Goal: Transaction & Acquisition: Download file/media

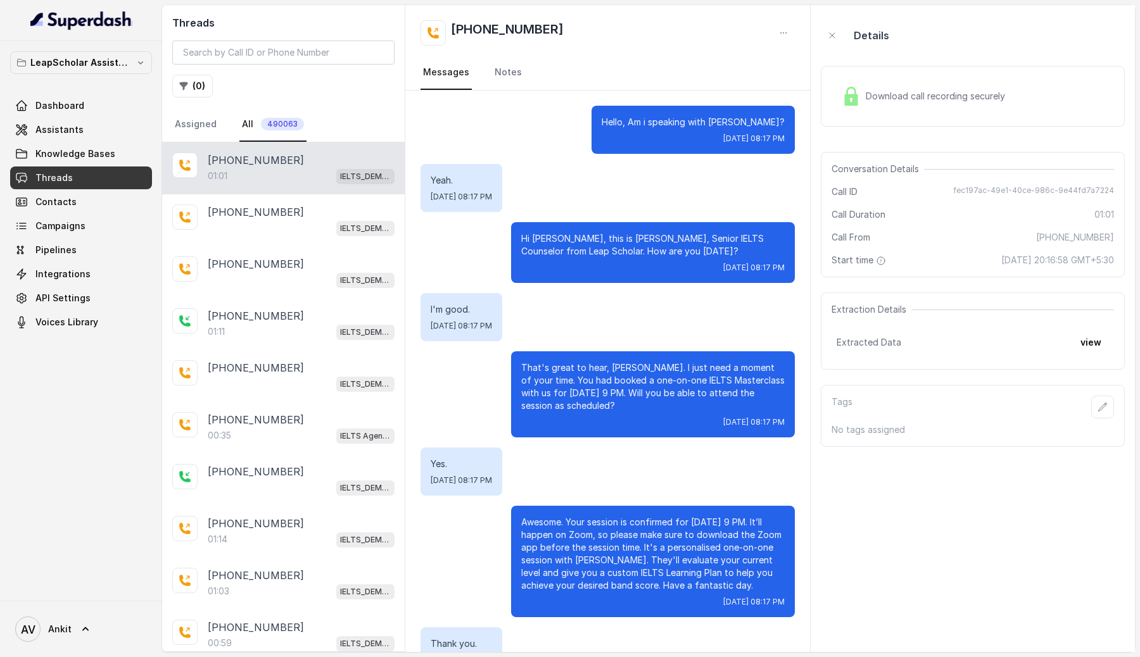
scroll to position [110, 0]
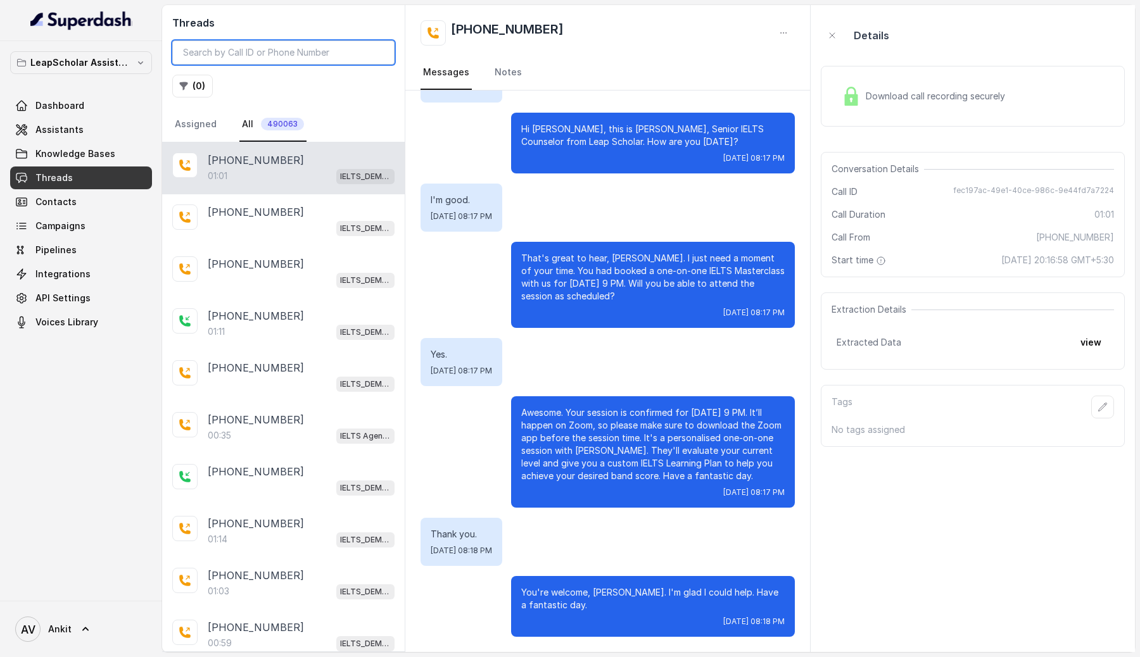
click at [240, 54] on input "search" at bounding box center [283, 53] width 222 height 24
paste input "683ee778f9b0594cd34a9cc6"
type input "683ee778f9b0594cd34a9cc6"
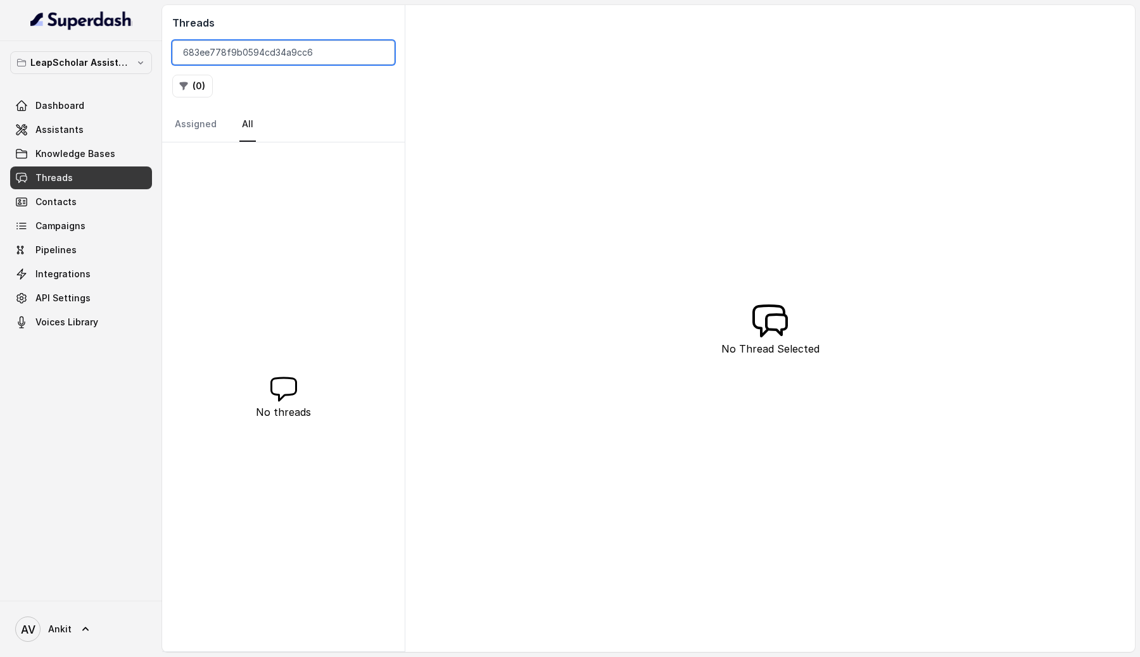
click at [379, 56] on input "683ee778f9b0594cd34a9cc6" at bounding box center [283, 53] width 222 height 24
click at [377, 53] on input "683ee778f9b0594cd34a9cc6" at bounding box center [283, 53] width 222 height 24
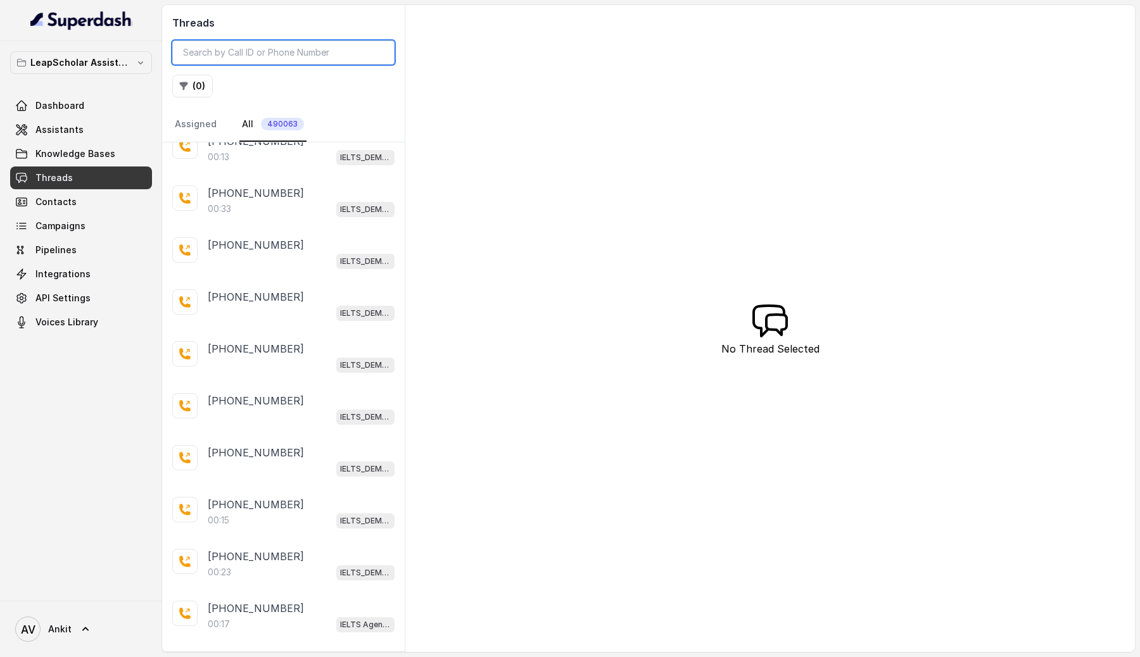
scroll to position [2107, 0]
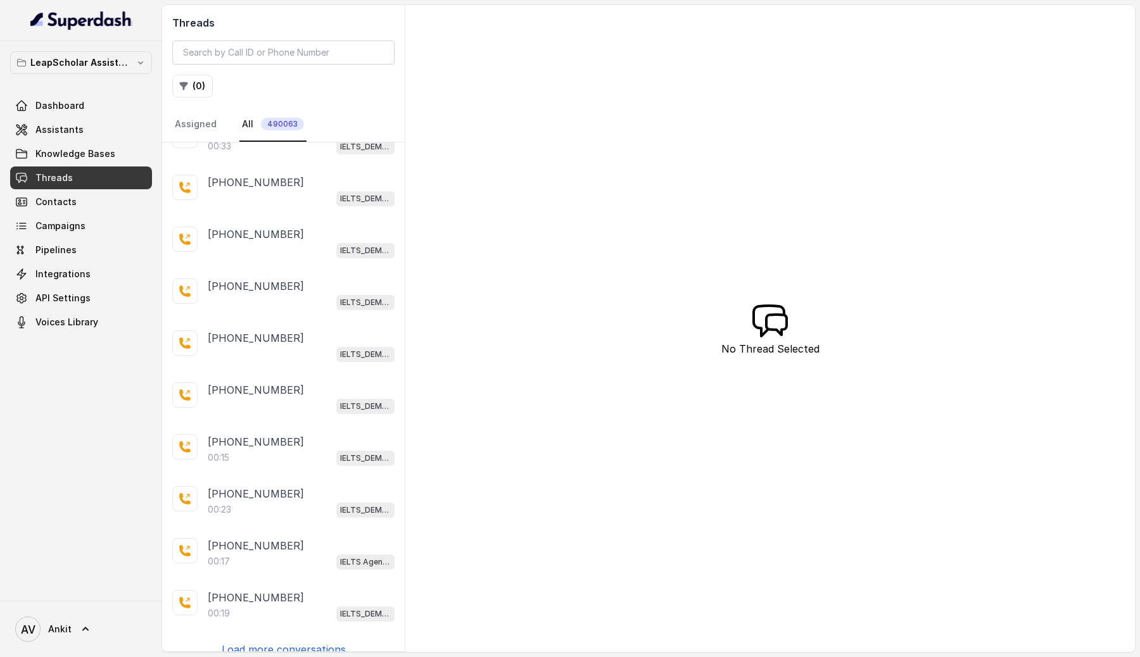
click at [255, 642] on p "Load more conversations" at bounding box center [284, 649] width 124 height 15
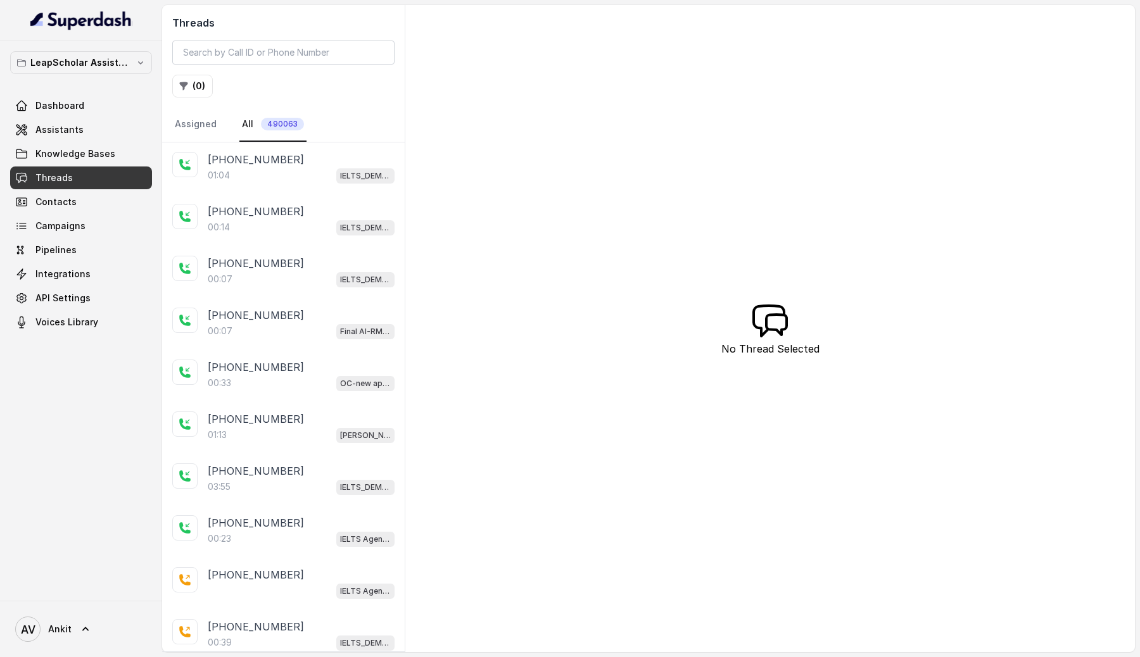
scroll to position [3116, 0]
click at [299, 309] on div "+919372738098" at bounding box center [301, 316] width 187 height 15
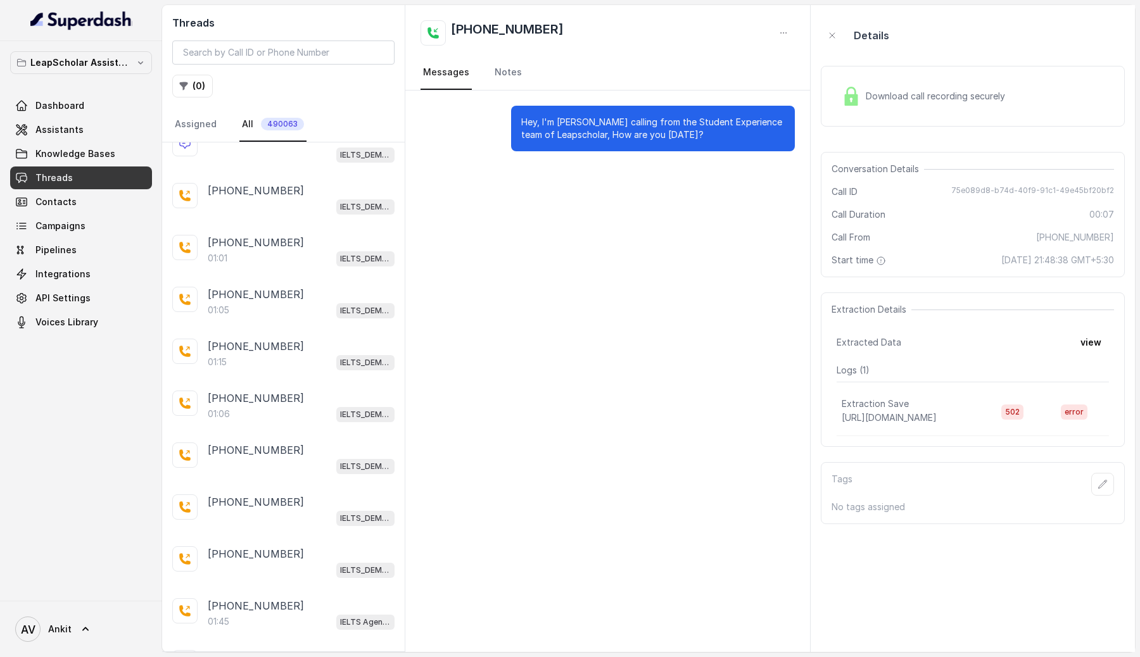
scroll to position [7269, 0]
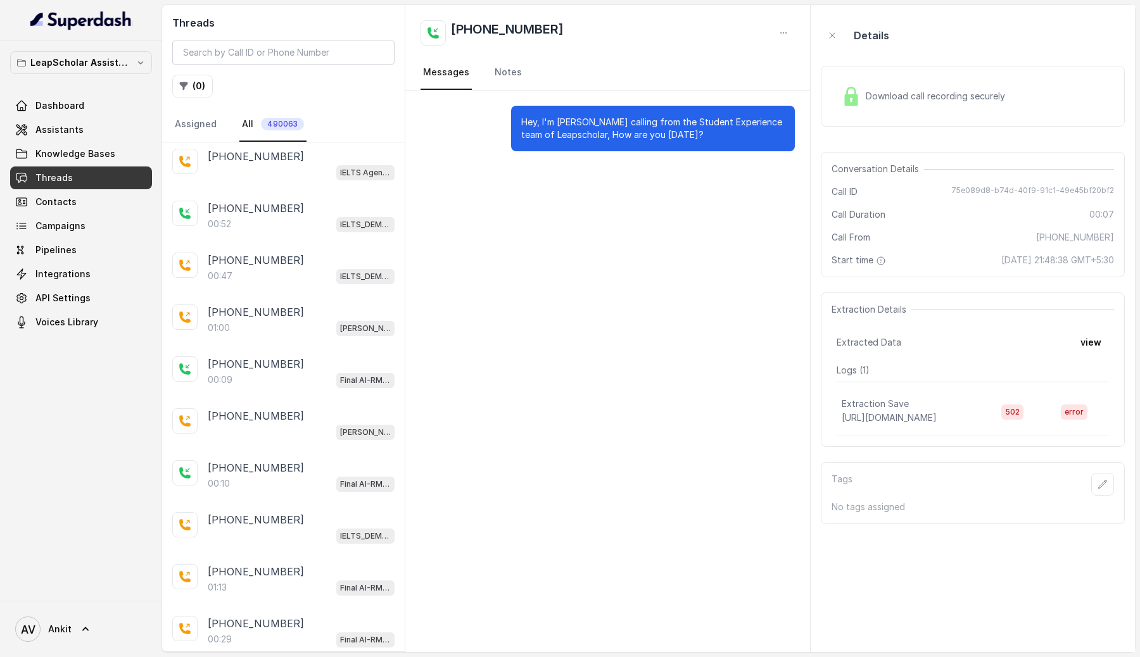
scroll to position [9146, 0]
click at [299, 578] on div "01:13 Final AI-RM - Exam Not Yet Decided" at bounding box center [301, 586] width 187 height 16
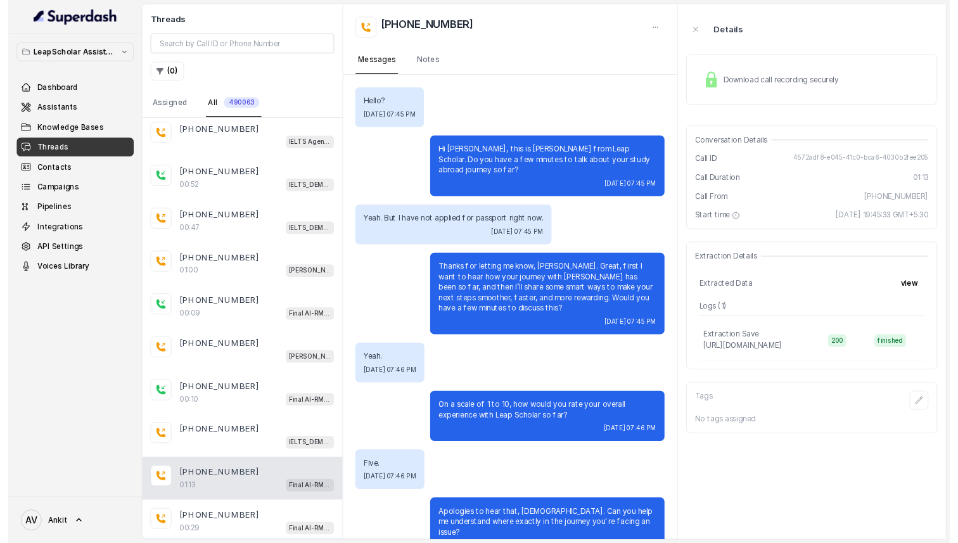
scroll to position [322, 0]
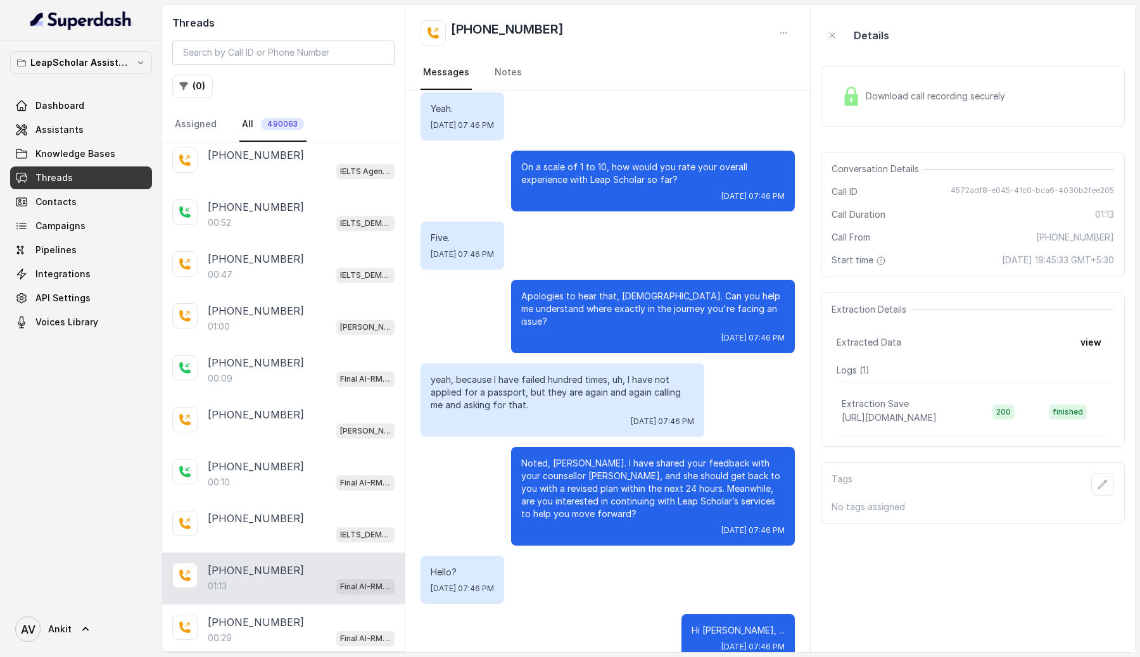
click at [923, 105] on div "Download call recording securely" at bounding box center [924, 96] width 174 height 29
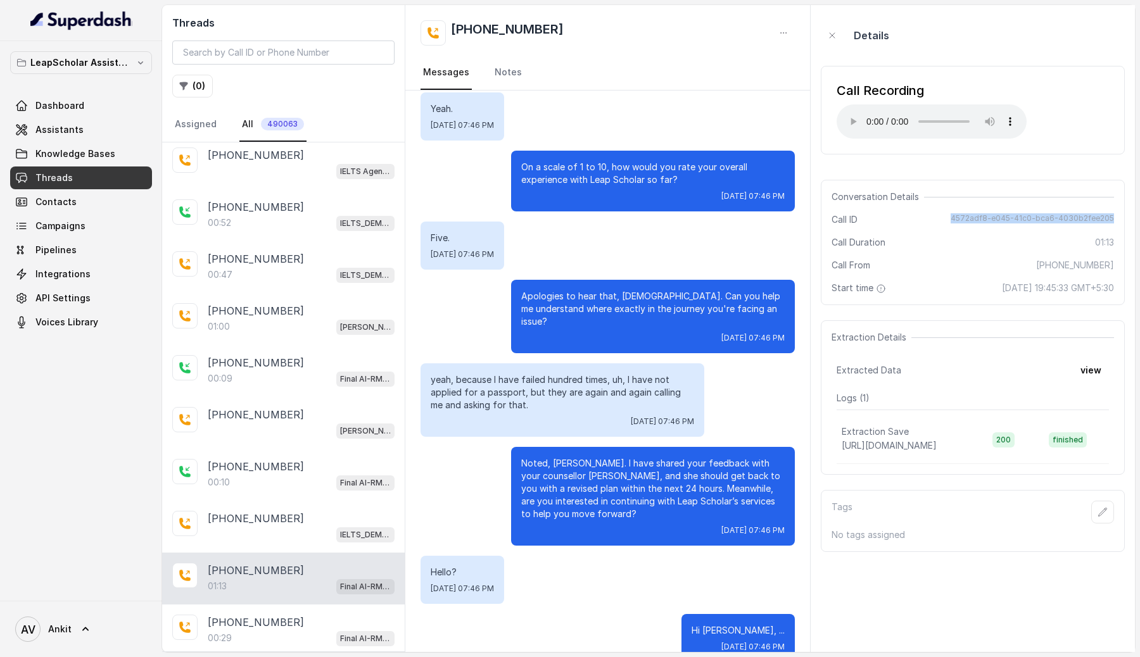
drag, startPoint x: 959, startPoint y: 219, endPoint x: 1115, endPoint y: 219, distance: 156.4
click at [1115, 219] on div "Conversation Details Call ID 4572adf8-e045-41c0-bca6-4030b2fee205 Call Duration…" at bounding box center [973, 242] width 304 height 125
copy span "4572adf8-e045-41c0-bca6-4030b2fee205"
